Goal: Task Accomplishment & Management: Complete application form

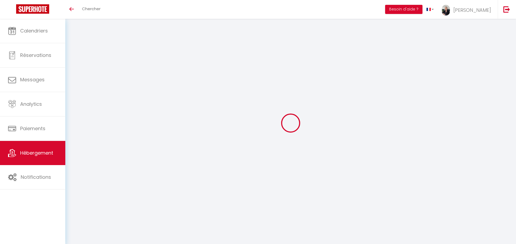
select select
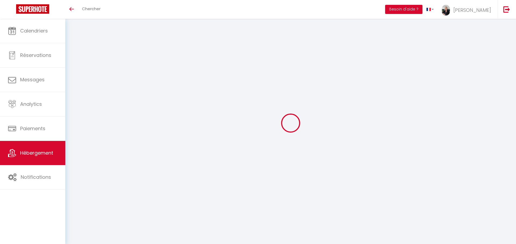
select select
checkbox input "false"
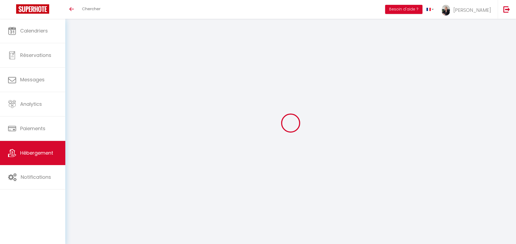
select select
type input "Maison à 800 mètres de la plage avec véranda, jardin et parking gratuit"
type input "Yanis"
type input "Souami"
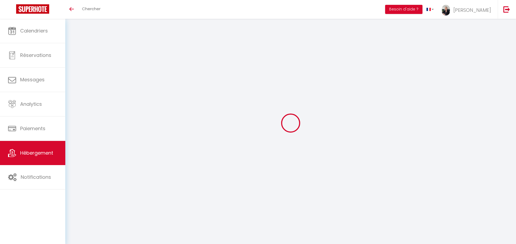
type input "[STREET_ADDRESS]"
type input "14880"
type input "[GEOGRAPHIC_DATA]-[GEOGRAPHIC_DATA]"
select select "houses"
select select "6"
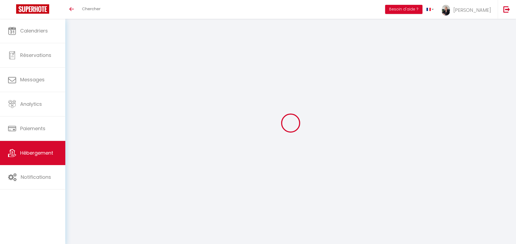
select select "3"
type input "95"
type input "9"
type input "87"
type input "5"
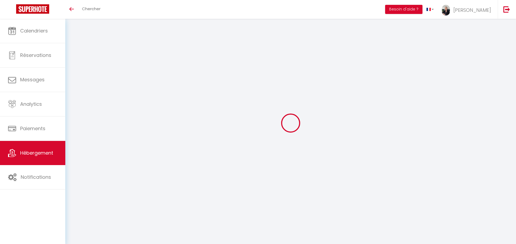
type input "4.6"
type input "750"
select select
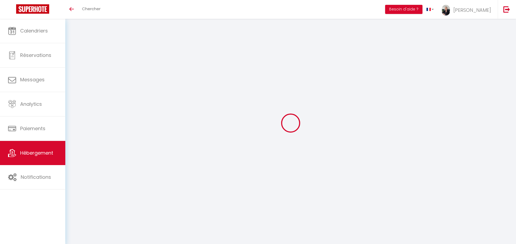
select select
type input "[STREET_ADDRESS]"
type input "14880"
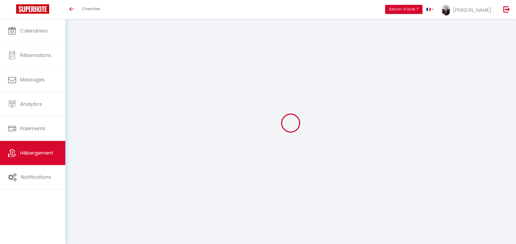
type input "[GEOGRAPHIC_DATA]-[GEOGRAPHIC_DATA]"
type input "[EMAIL_ADDRESS][DOMAIN_NAME]"
select select "6486"
checkbox input "true"
checkbox input "false"
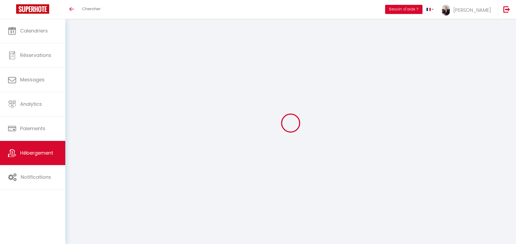
checkbox input "true"
checkbox input "false"
radio input "true"
type input "77"
type input "0"
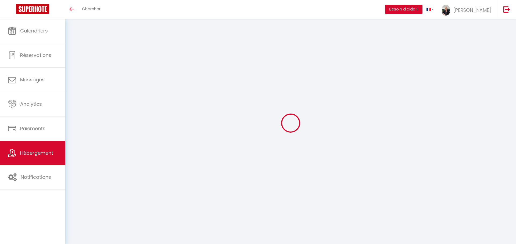
type input "0"
select select
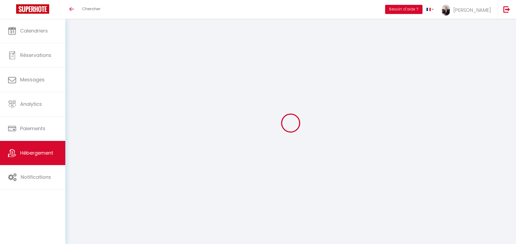
select select
checkbox input "true"
checkbox input "false"
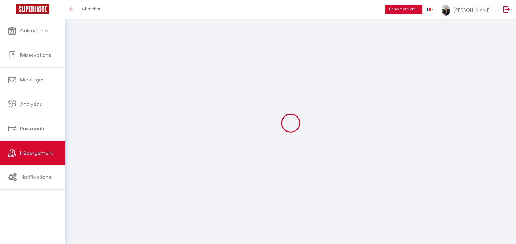
checkbox input "true"
checkbox input "false"
select select
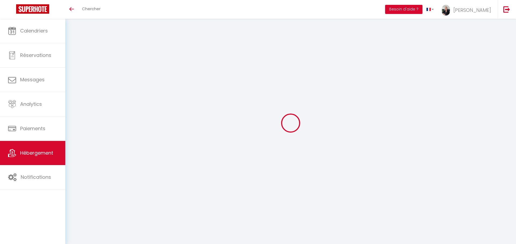
select select
checkbox input "true"
checkbox input "false"
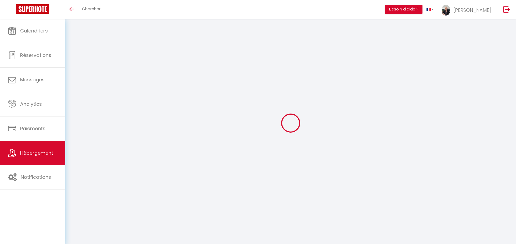
checkbox input "true"
checkbox input "false"
checkbox input "true"
checkbox input "false"
checkbox input "true"
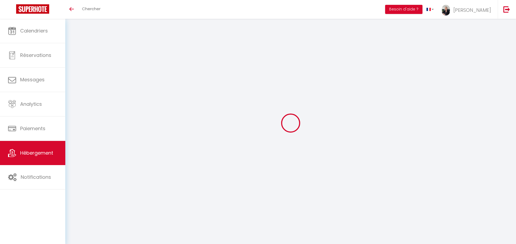
checkbox input "false"
select select "17:00"
select select "23:45"
select select "10:00"
select select "30"
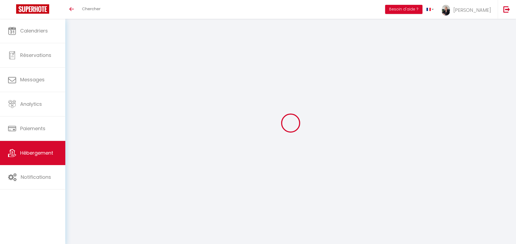
select select "120"
select select "08:00"
checkbox input "true"
checkbox input "false"
checkbox input "true"
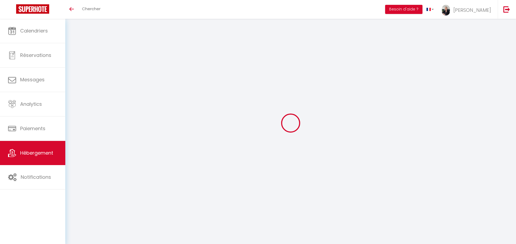
checkbox input "false"
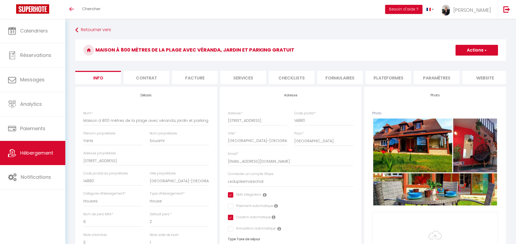
checkbox input "true"
checkbox input "false"
checkbox input "true"
checkbox input "false"
